Goal: Find specific page/section: Find specific page/section

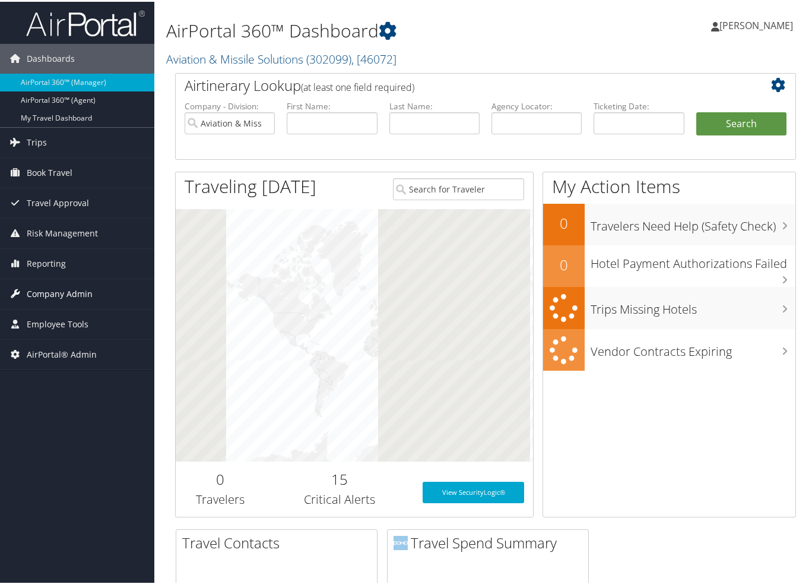
click at [53, 290] on span "Company Admin" at bounding box center [60, 292] width 66 height 30
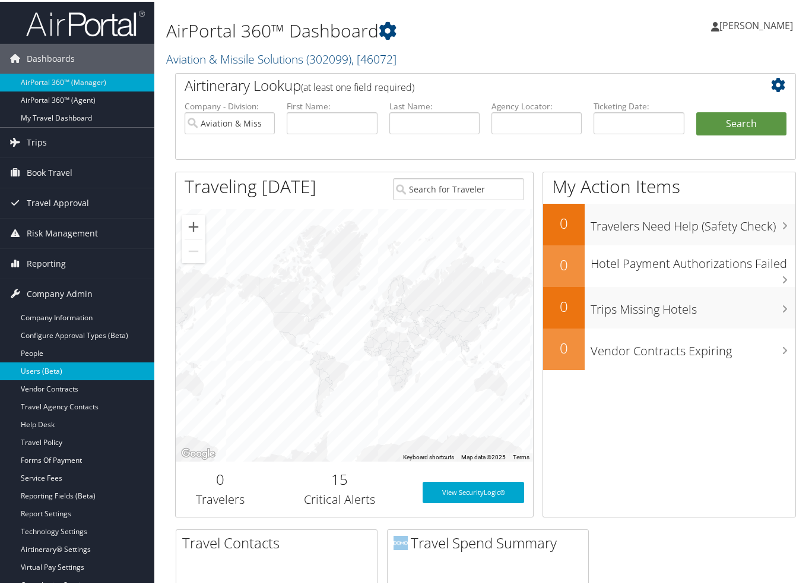
click at [49, 370] on link "Users (Beta)" at bounding box center [77, 369] width 154 height 18
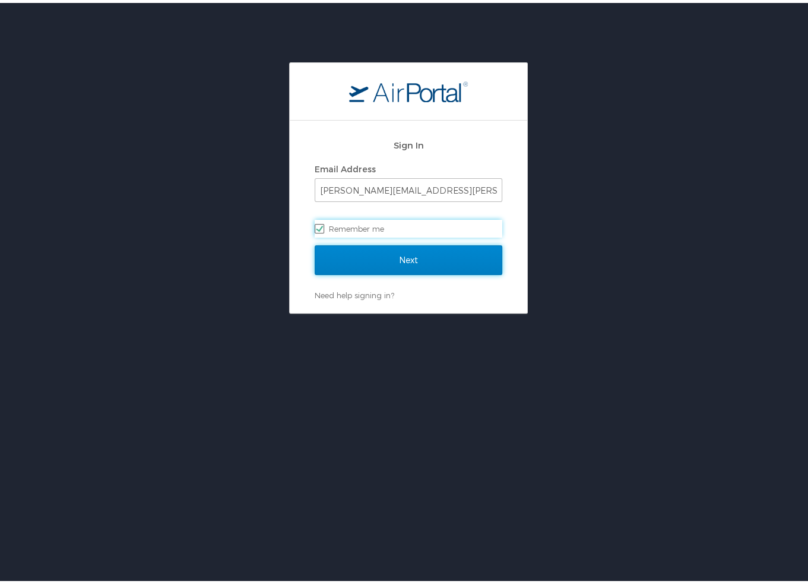
click at [407, 248] on input "Next" at bounding box center [409, 257] width 188 height 30
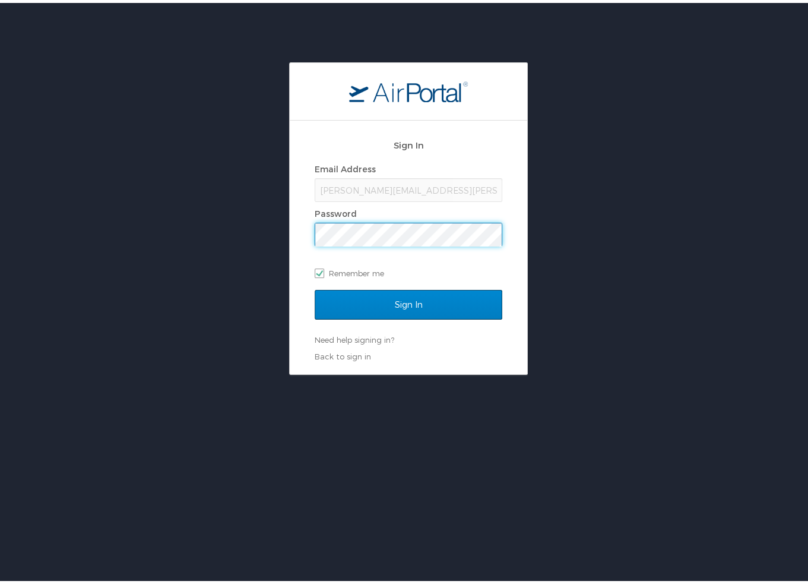
click at [315, 287] on input "Sign In" at bounding box center [409, 302] width 188 height 30
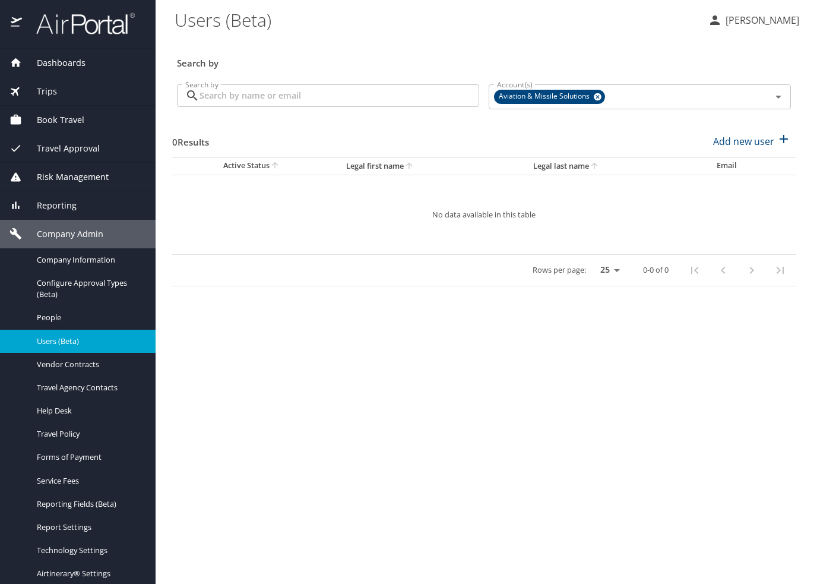
click at [59, 341] on span "Users (Beta)" at bounding box center [89, 340] width 104 height 11
click at [77, 261] on span "Company Information" at bounding box center [89, 259] width 104 height 11
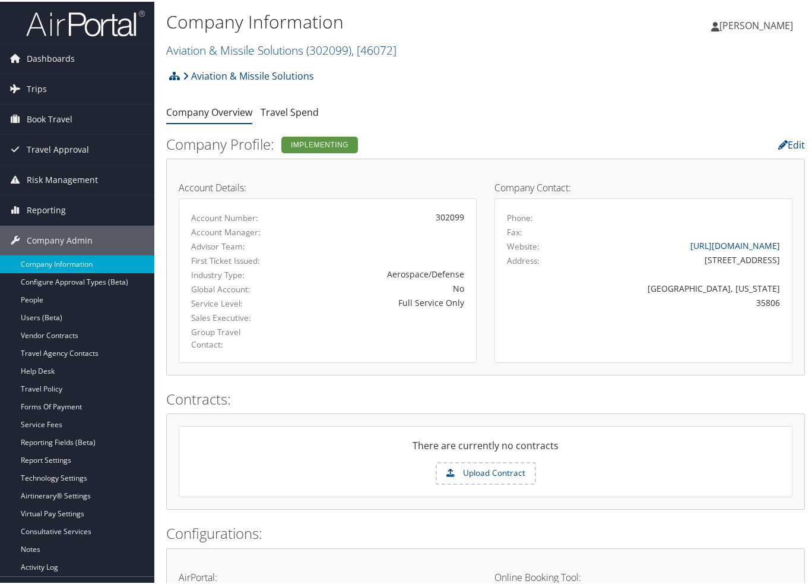
click at [197, 50] on link "Aviation & Missile Solutions ( 302099 ) , [ 46072 ]" at bounding box center [281, 48] width 230 height 16
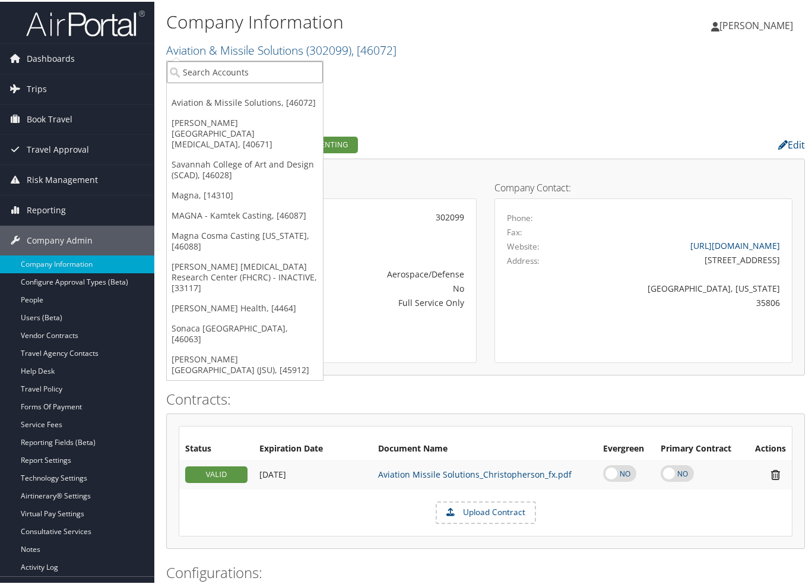
click at [199, 62] on input "search" at bounding box center [245, 70] width 156 height 22
type input "ggg"
click at [206, 94] on div "GGG Corp (301996), [45395]" at bounding box center [244, 92] width 169 height 11
